Goal: Task Accomplishment & Management: Use online tool/utility

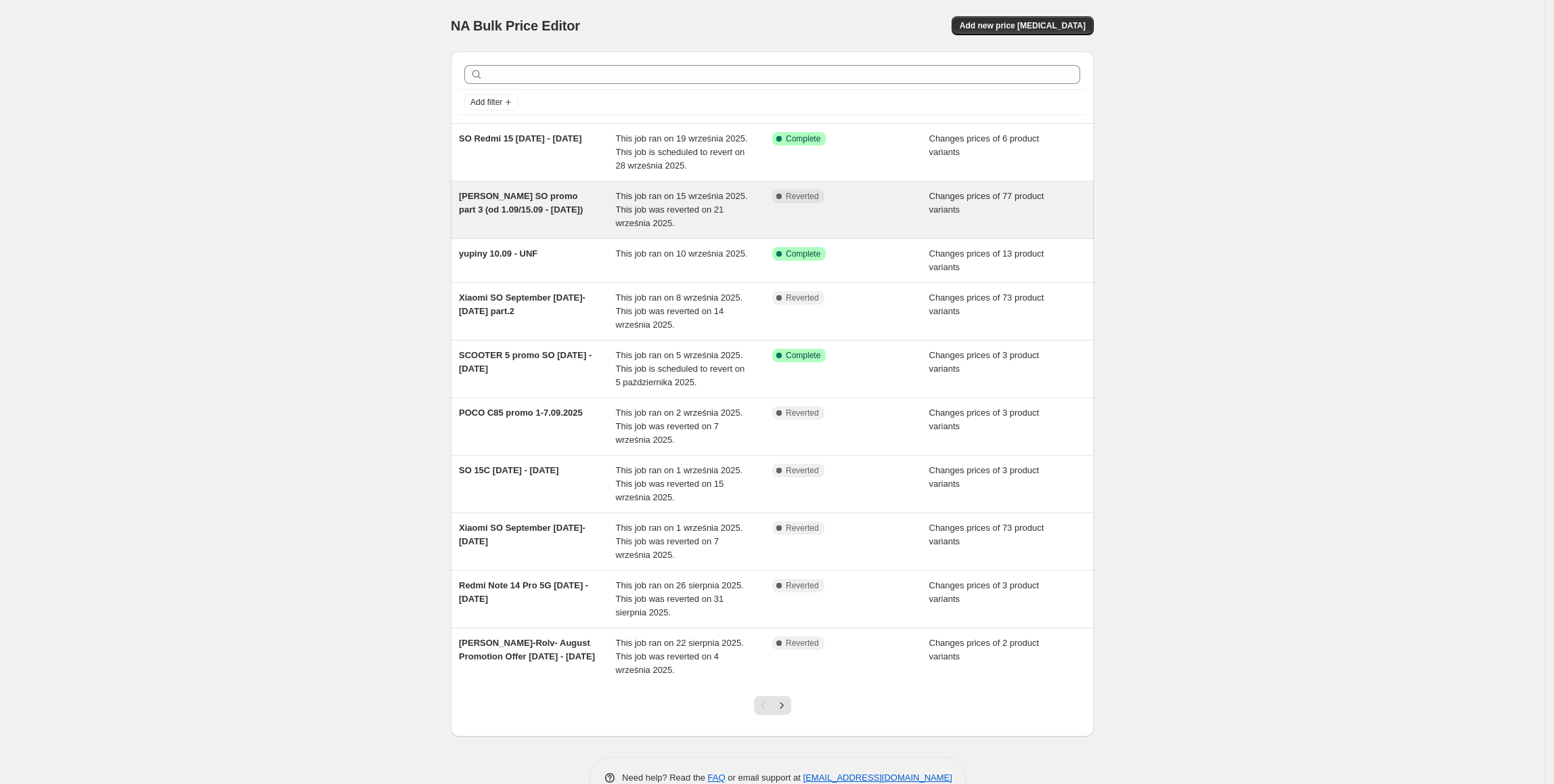
click at [571, 222] on div "[PERSON_NAME] SO promo part 3 (od 1.09/15.09 - [DATE])" at bounding box center [538, 209] width 157 height 40
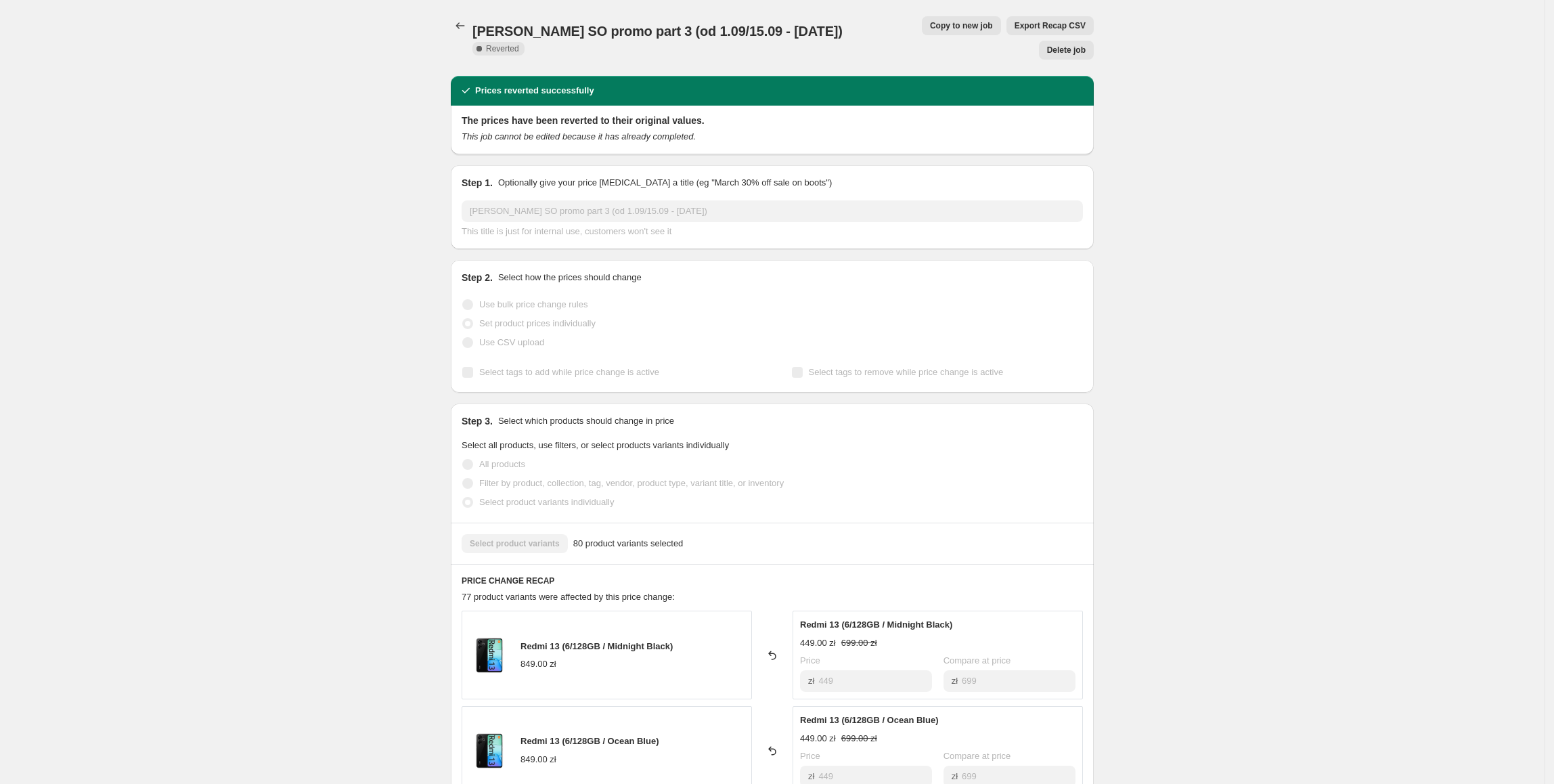
click at [930, 29] on span "Copy to new job" at bounding box center [961, 26] width 63 height 11
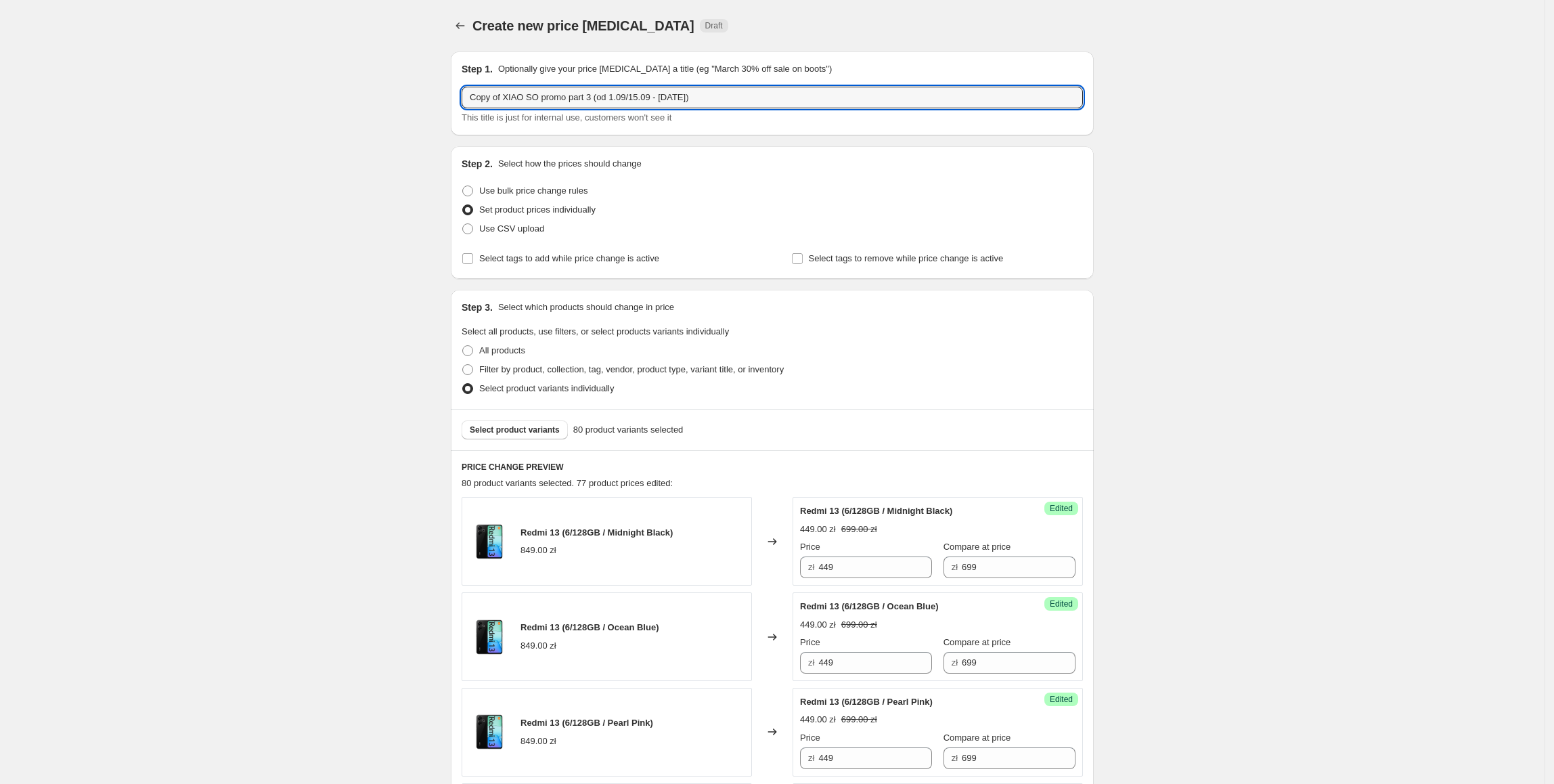
drag, startPoint x: 505, startPoint y: 98, endPoint x: 465, endPoint y: 100, distance: 40.0
click at [465, 100] on div "Step 1. Optionally give your price [MEDICAL_DATA] a title (eg "March 30% off sa…" at bounding box center [773, 93] width 643 height 84
click at [564, 95] on input "[PERSON_NAME] SO promo part 3 (od 1.09/15.09 - [DATE])" at bounding box center [773, 98] width 621 height 22
click at [638, 100] on input "[PERSON_NAME] SO promo part 4 (od 1.09/15.09 - [DATE])" at bounding box center [773, 98] width 621 height 22
type input "[PERSON_NAME] SO promo part 4 (od 1.09/15.09 - [DATE])"
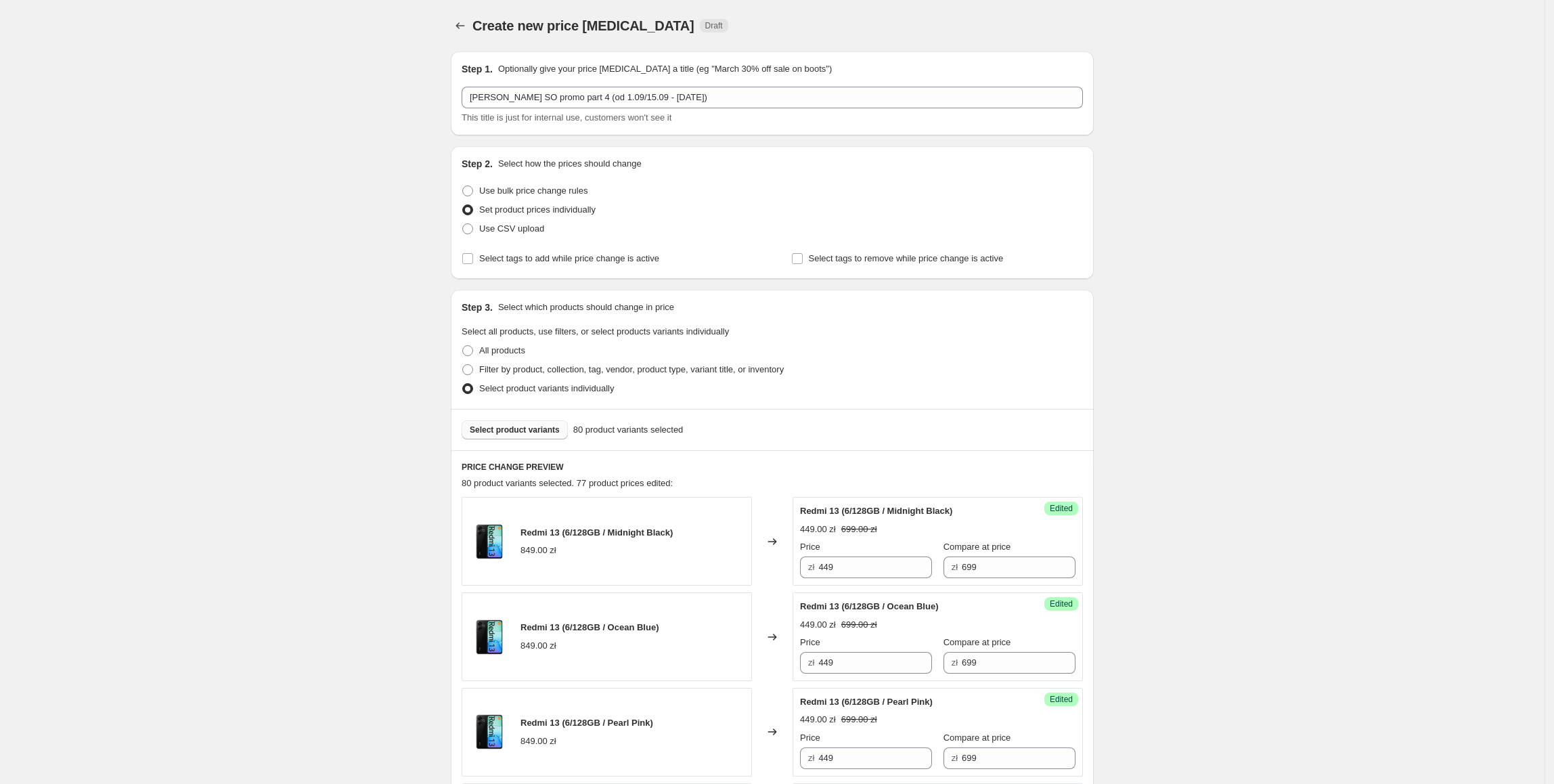
click at [550, 430] on span "Select product variants" at bounding box center [515, 430] width 90 height 11
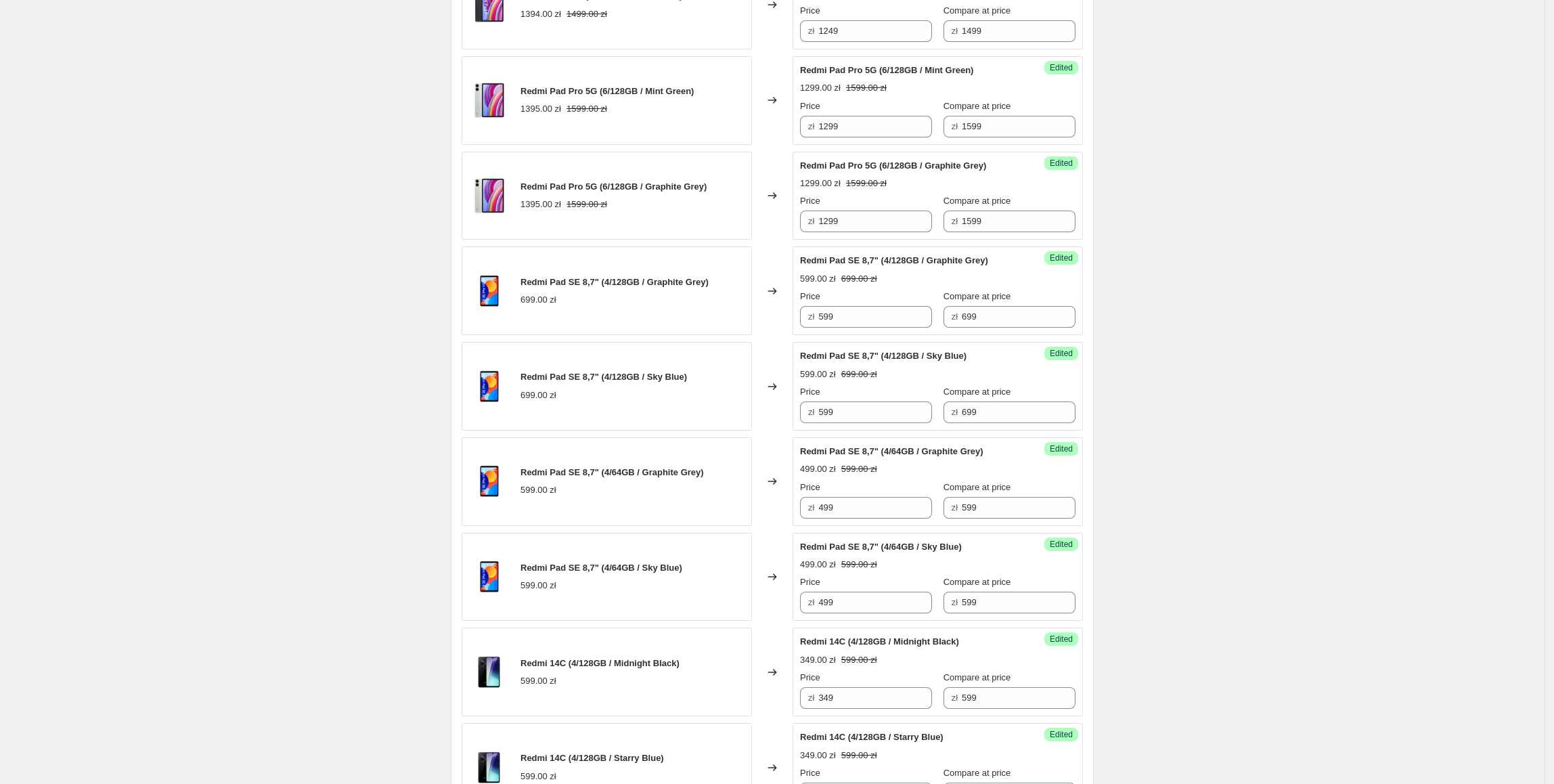
scroll to position [1872, 0]
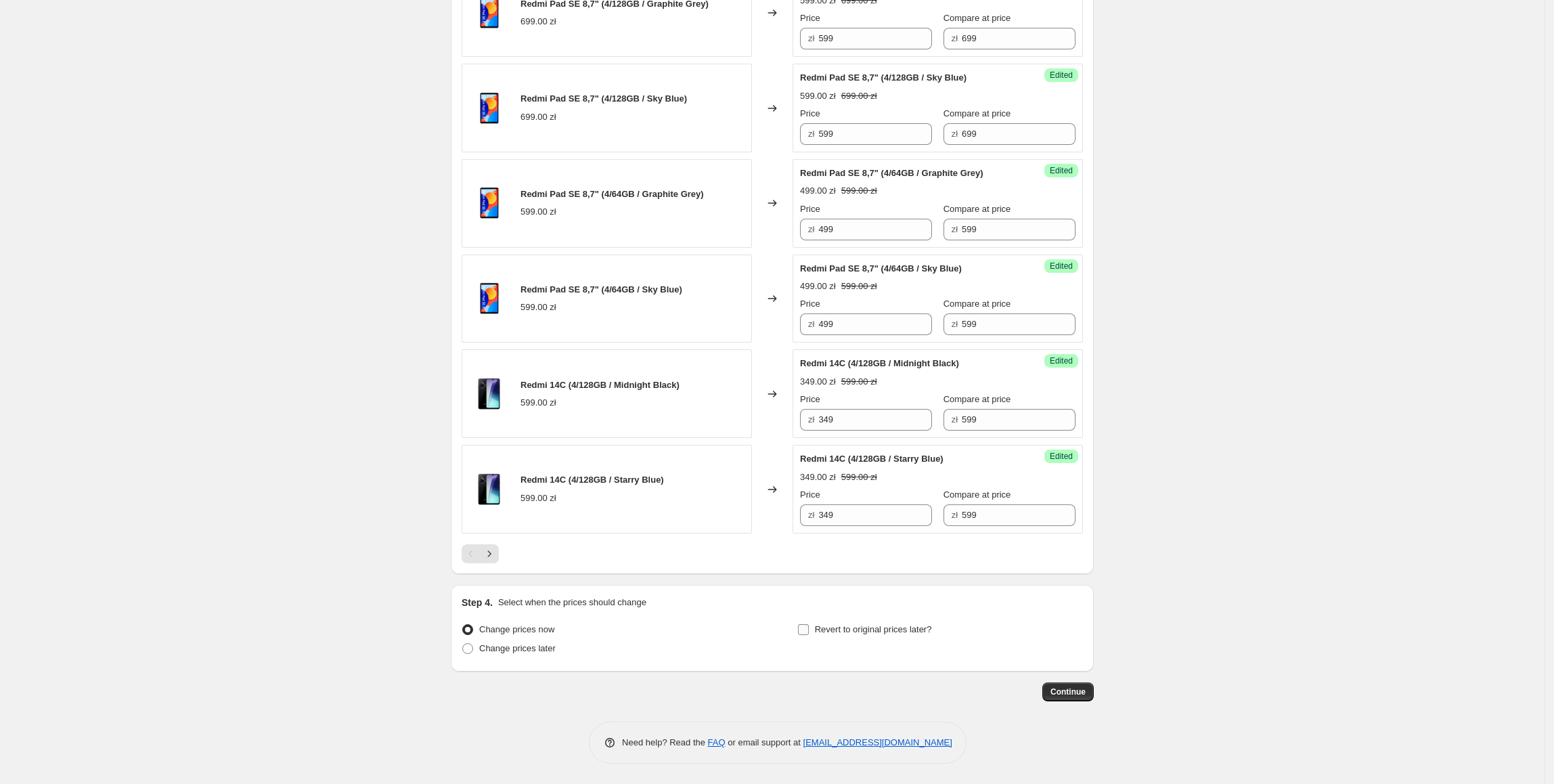
click at [861, 629] on span "Revert to original prices later?" at bounding box center [873, 629] width 117 height 10
click at [809, 629] on input "Revert to original prices later?" at bounding box center [803, 629] width 11 height 11
checkbox input "true"
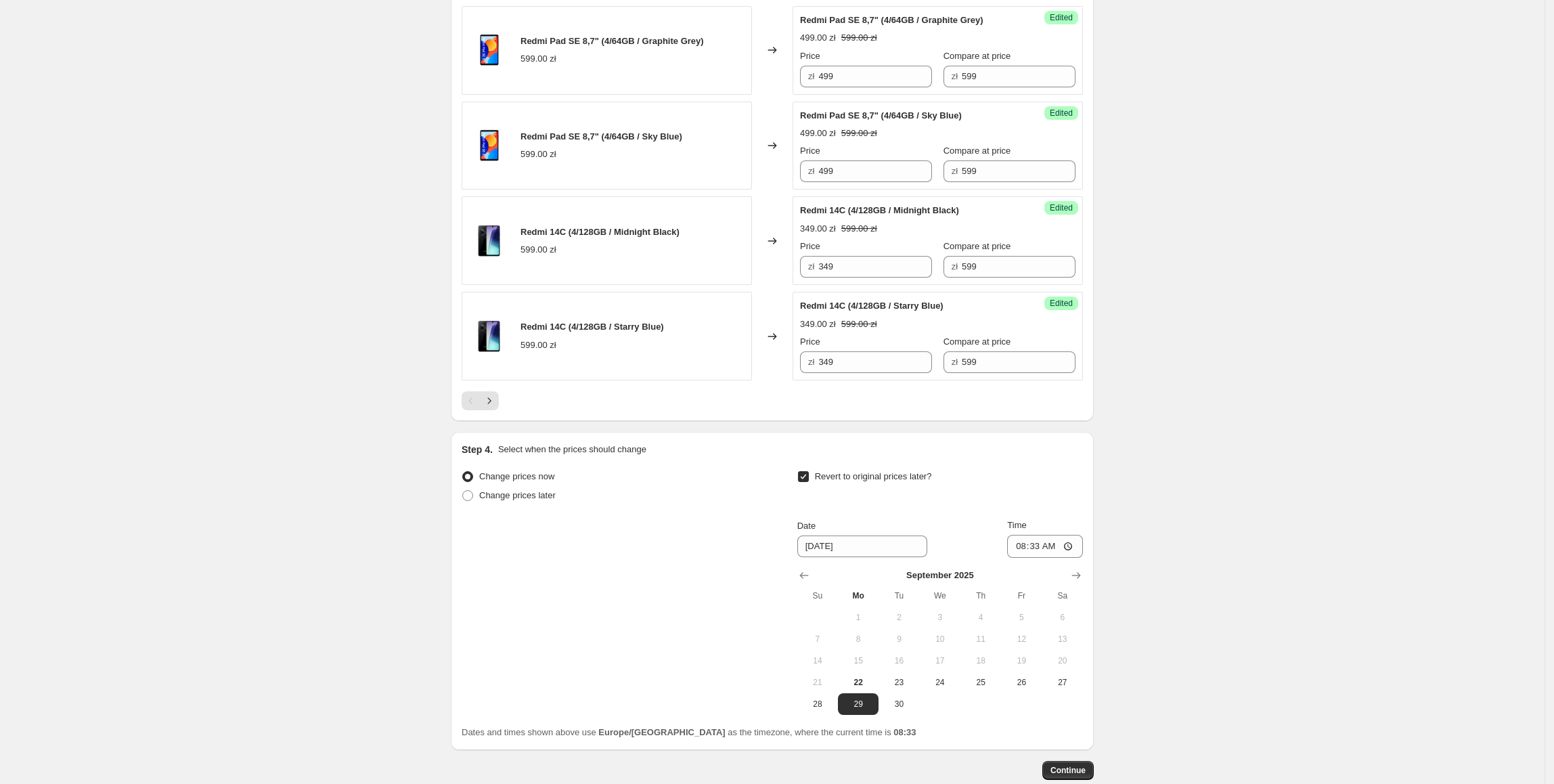
scroll to position [2078, 0]
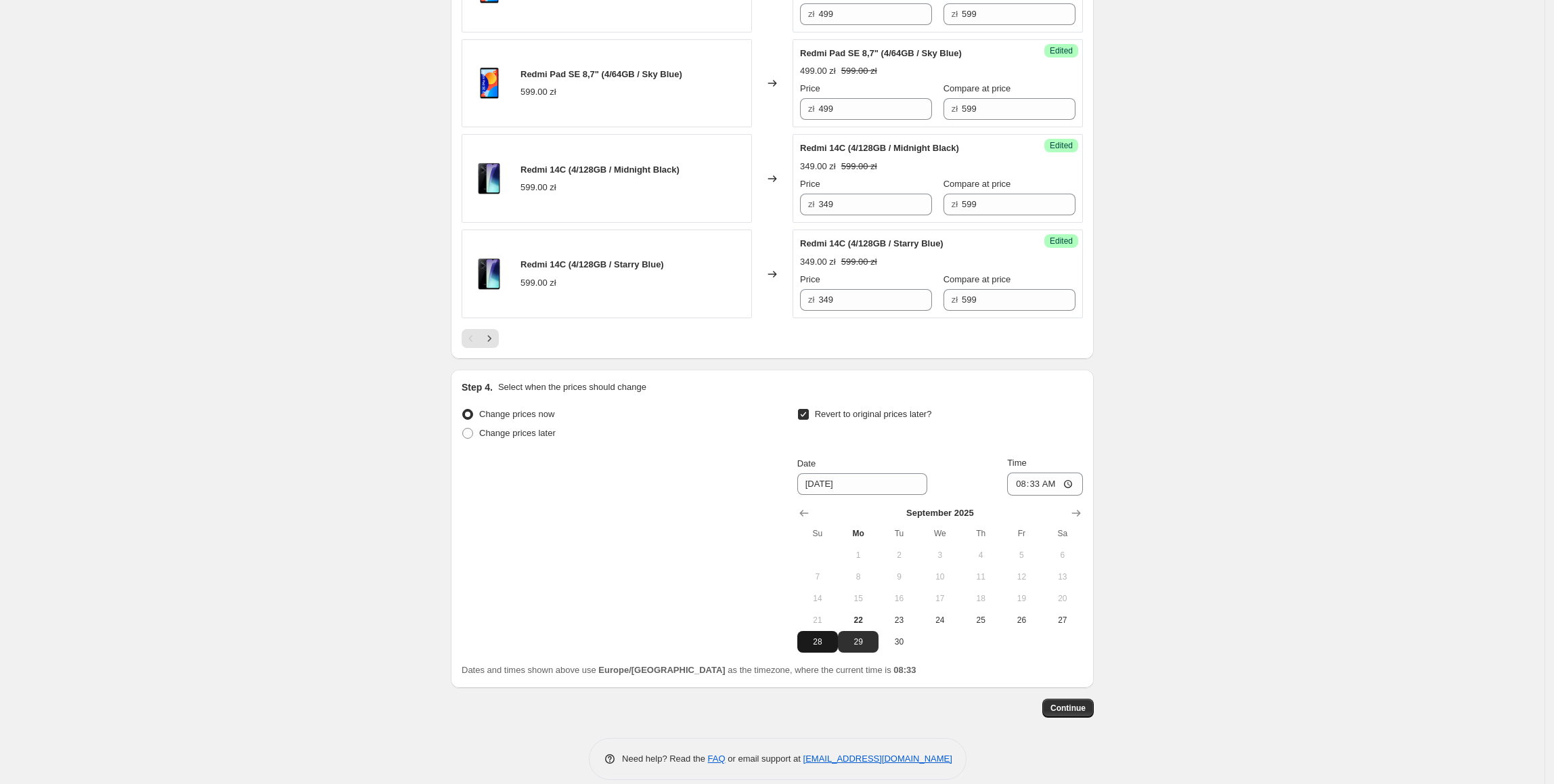
click at [827, 647] on span "28" at bounding box center [818, 642] width 30 height 11
type input "[DATE]"
click at [1039, 493] on input "08:33" at bounding box center [1045, 484] width 76 height 23
type input "23:55"
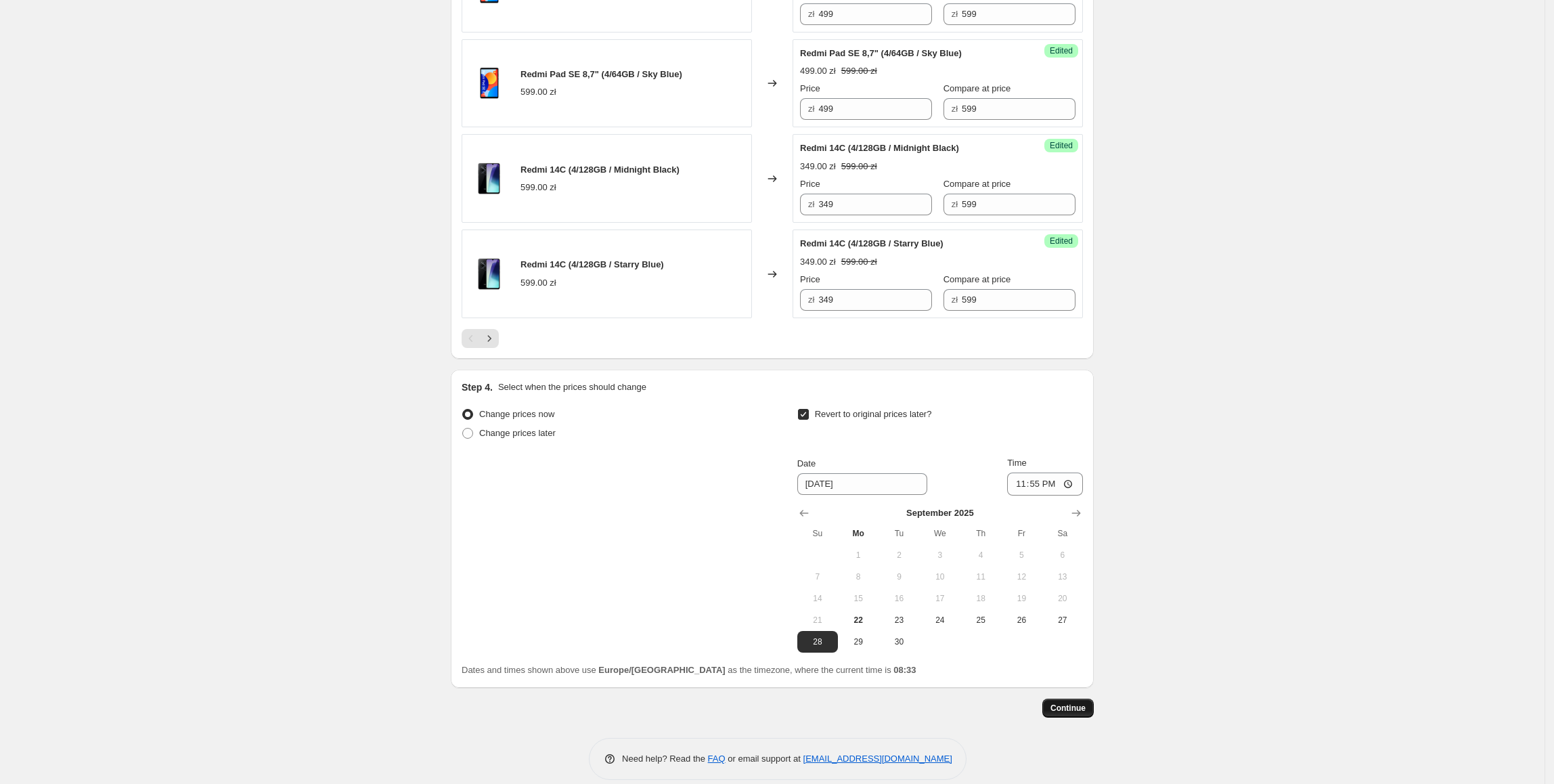
click at [1070, 712] on span "Continue" at bounding box center [1067, 708] width 35 height 11
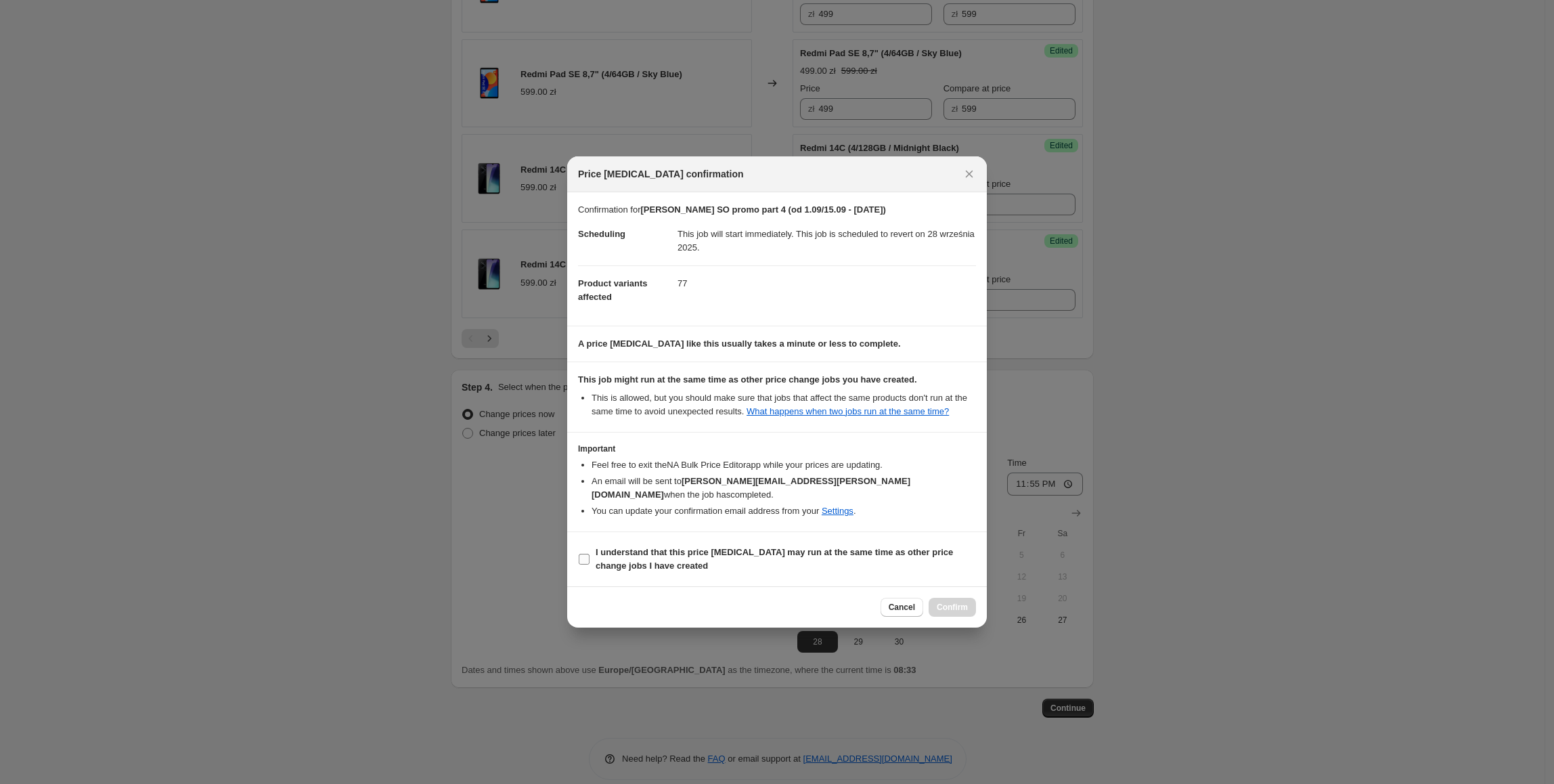
click at [810, 547] on b "I understand that this price [MEDICAL_DATA] may run at the same time as other p…" at bounding box center [775, 558] width 357 height 24
click at [590, 553] on input "I understand that this price [MEDICAL_DATA] may run at the same time as other p…" at bounding box center [584, 559] width 11 height 11
checkbox input "true"
click at [935, 600] on button "Confirm" at bounding box center [952, 607] width 47 height 19
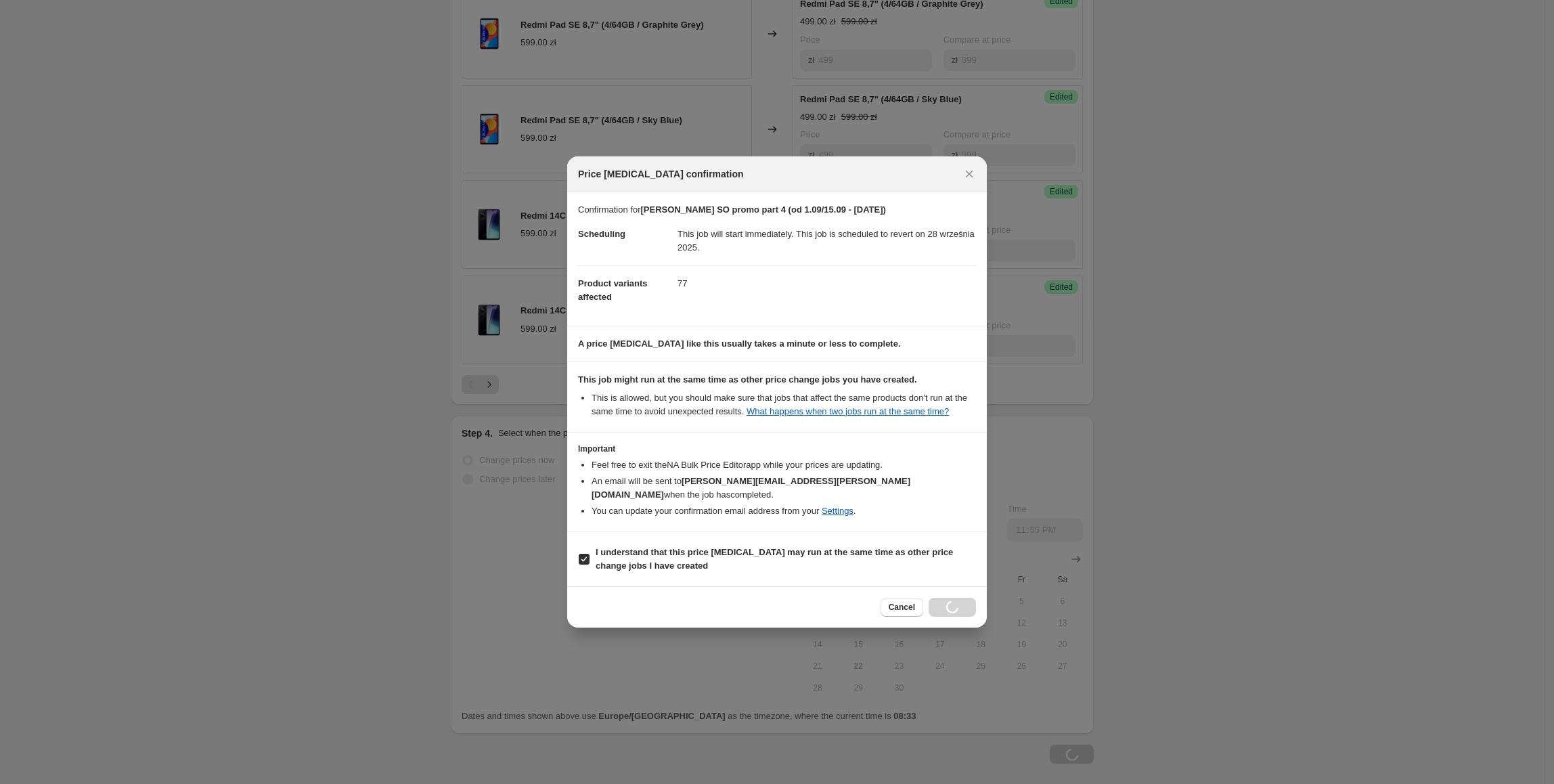
type input "[PERSON_NAME] SO promo part 4 (od 1.09/15.09 - [DATE])"
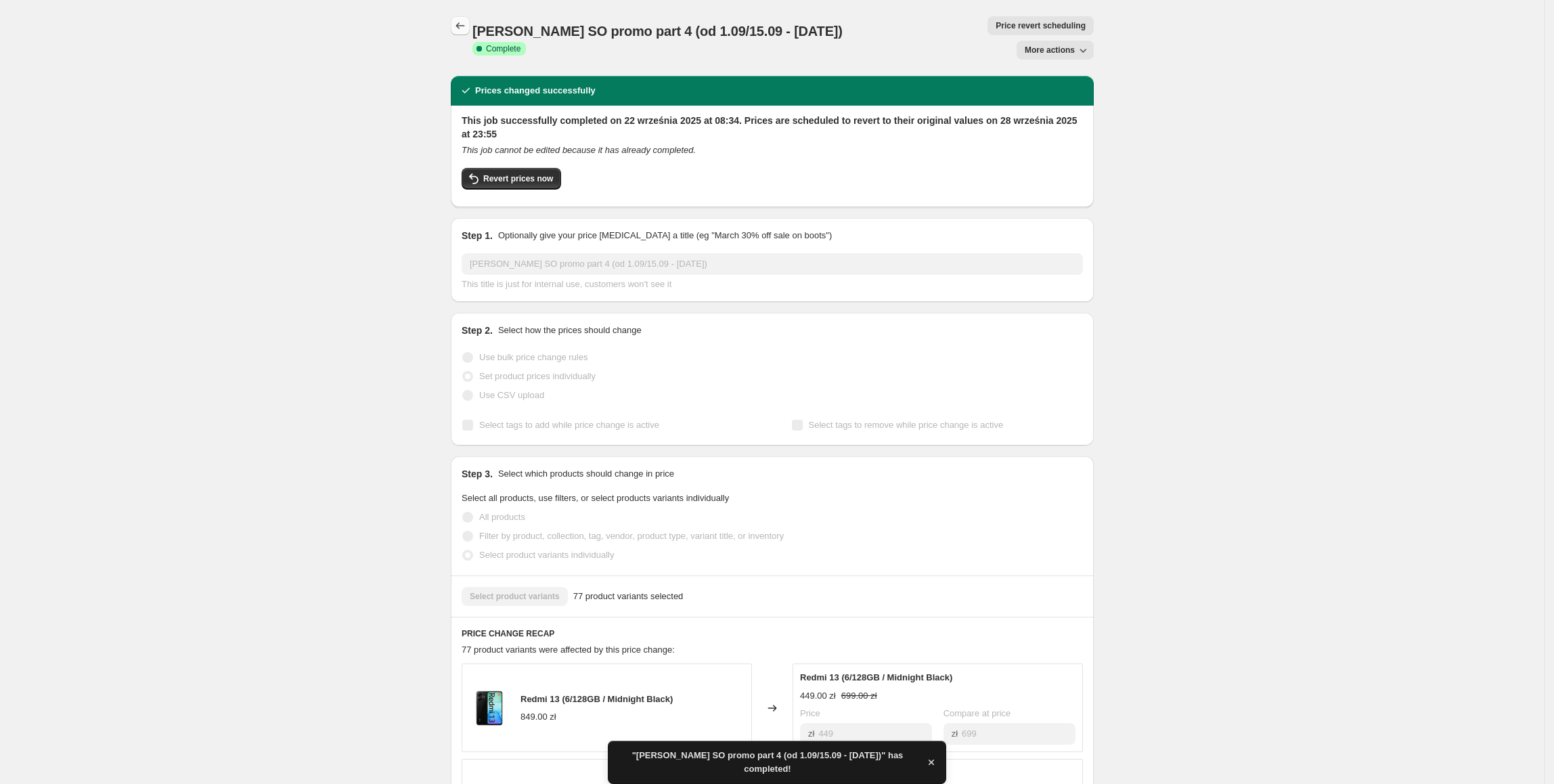
click at [465, 28] on icon "Price change jobs" at bounding box center [461, 26] width 14 height 14
